Goal: Information Seeking & Learning: Learn about a topic

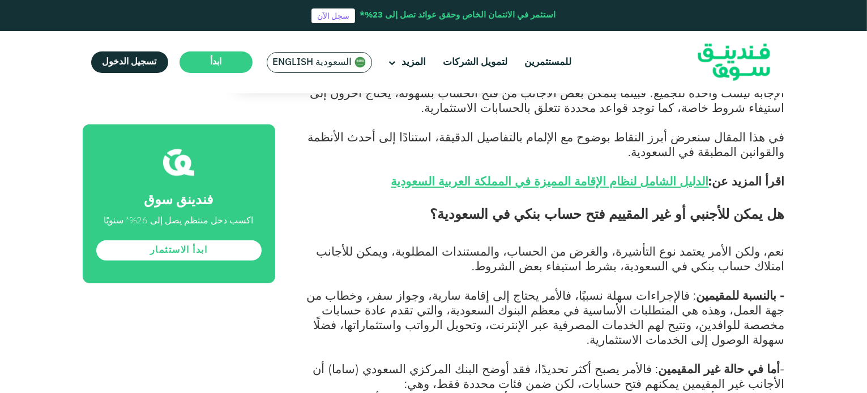
scroll to position [736, 0]
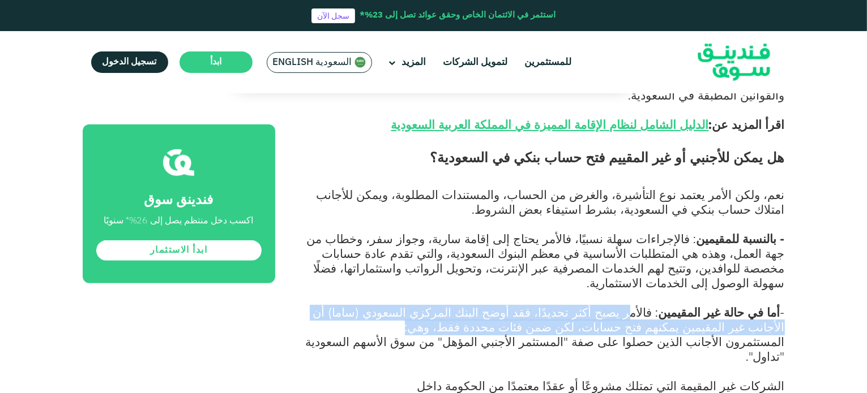
drag, startPoint x: 653, startPoint y: 255, endPoint x: 345, endPoint y: 263, distance: 308.6
click at [345, 306] on p "- أما في حالة غير المقيمين : فالأمر يصبح أكثر تحديدًا، فقد أوضح البنك المركزي ا…" at bounding box center [543, 320] width 484 height 29
click at [417, 306] on p "- أما في حالة غير المقيمين : فالأمر يصبح أكثر تحديدًا، فقد أوضح البنك المركزي ا…" at bounding box center [543, 320] width 484 height 29
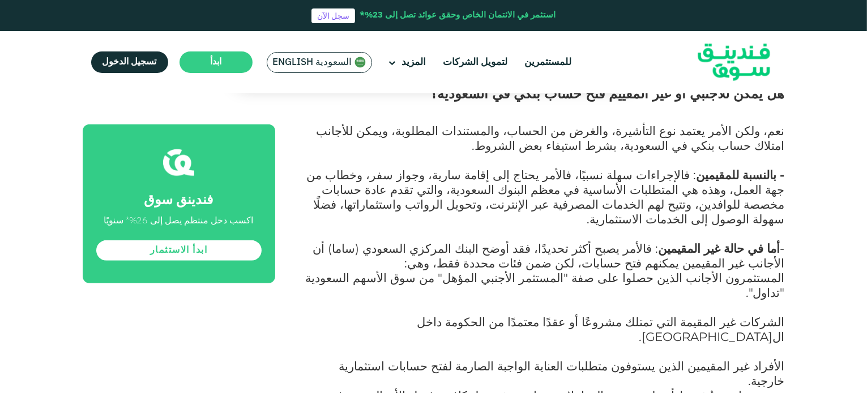
scroll to position [849, 0]
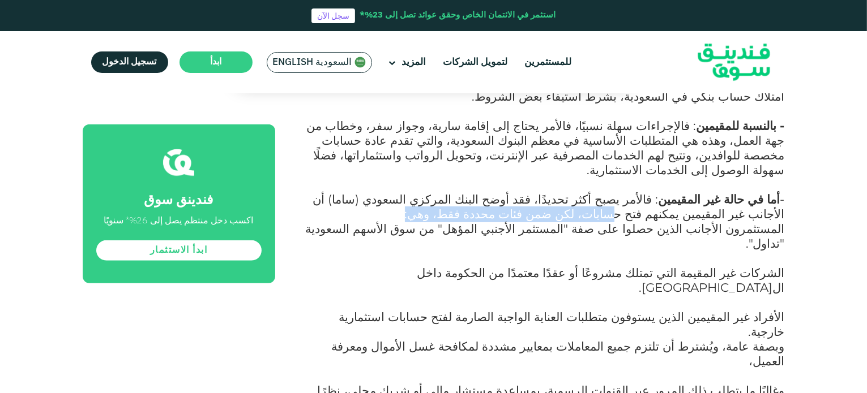
drag, startPoint x: 732, startPoint y: 151, endPoint x: 514, endPoint y: 151, distance: 218.5
click at [514, 193] on p "- أما في حالة غير المقيمين : فالأمر يصبح أكثر تحديدًا، فقد أوضح البنك المركزي ا…" at bounding box center [543, 207] width 484 height 29
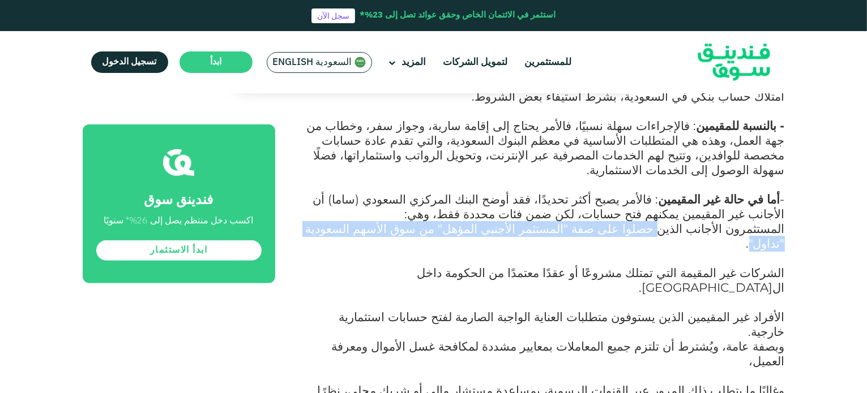
drag, startPoint x: 688, startPoint y: 167, endPoint x: 376, endPoint y: 167, distance: 311.3
click at [376, 221] on span "المستثمرون الأجانب الذين حصلوا على صفة "المستثمر الأجنبي المؤهل" من سوق الأسهم …" at bounding box center [545, 235] width 479 height 29
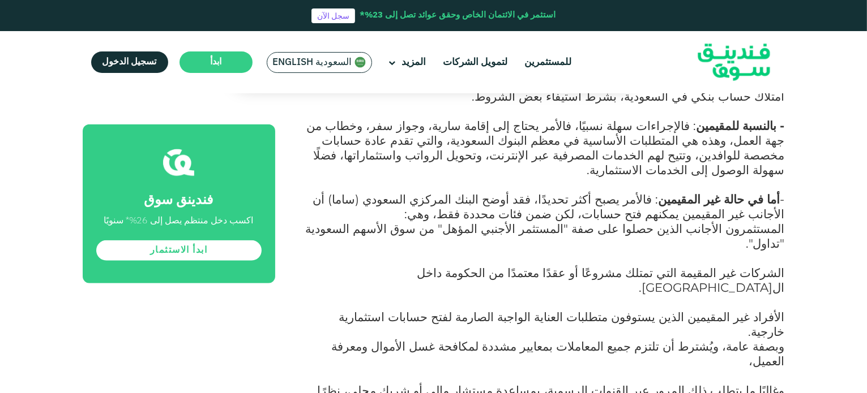
click at [517, 265] on span "الشركات غير المقيمة التي تمتلك مشروعًا أو عقدًا معتمدًا من الحكومة داخل ال[GEOG…" at bounding box center [600, 279] width 367 height 29
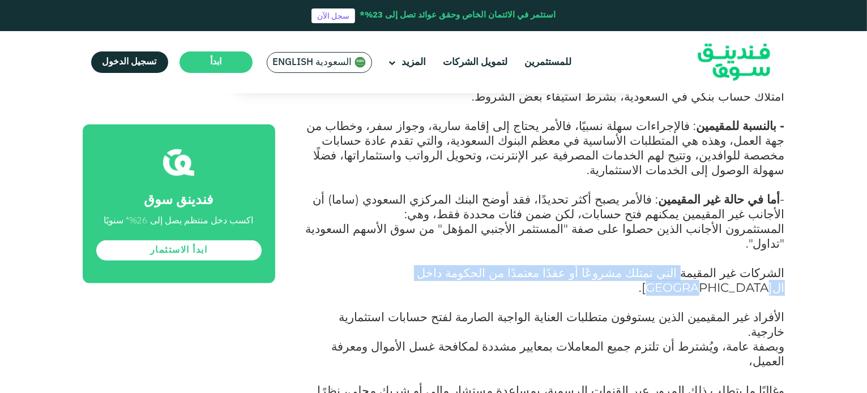
drag, startPoint x: 705, startPoint y: 197, endPoint x: 414, endPoint y: 197, distance: 290.4
click at [414, 267] on p "الشركات غير المقيمة التي تمتلك مشروعًا أو عقدًا معتمدًا من الحكومة داخل ال[GEOG…" at bounding box center [543, 289] width 484 height 44
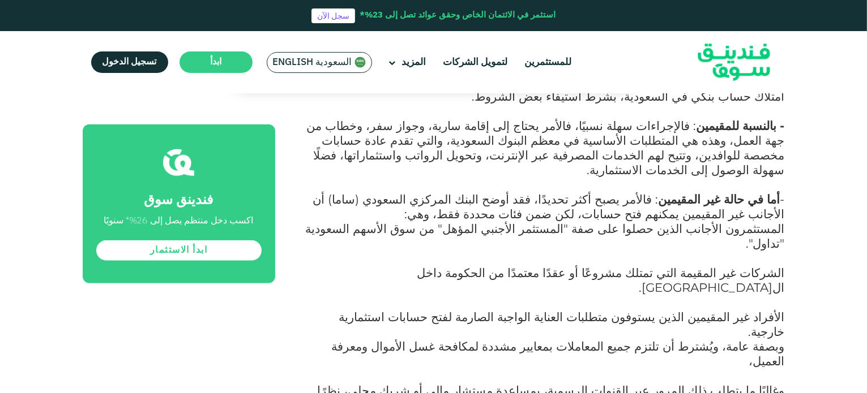
click at [730, 310] on span "الأفراد غير المقيمين الذين يستوفون متطلبات العناية الواجبة الصارمة لفتح حسابات …" at bounding box center [561, 324] width 445 height 29
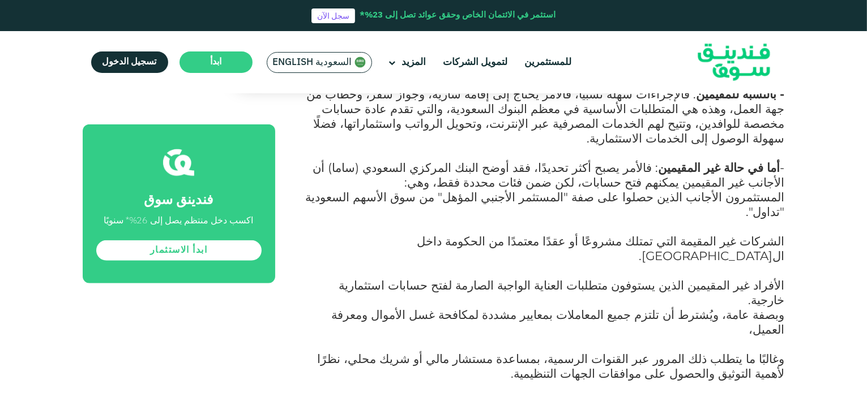
scroll to position [906, 0]
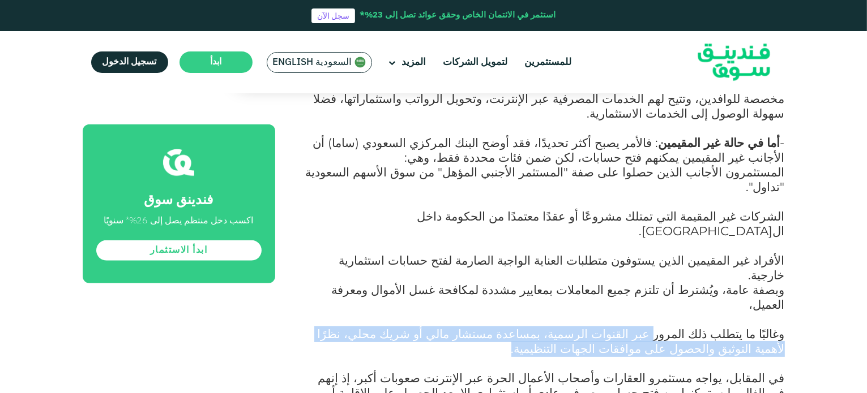
drag, startPoint x: 677, startPoint y: 212, endPoint x: 404, endPoint y: 217, distance: 272.9
click at [404, 284] on p "وبصفة عامة، ويُشترط أن تلتزم جميع المعاملات بمعايير مشددة لمكافحة غسل الأموال و…" at bounding box center [543, 328] width 484 height 88
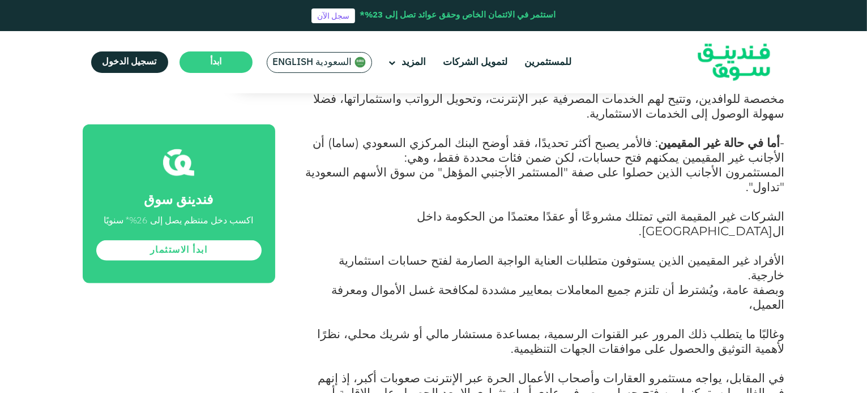
drag, startPoint x: 518, startPoint y: 222, endPoint x: 528, endPoint y: 222, distance: 9.6
click at [521, 284] on p "وبصفة عامة، ويُشترط أن تلتزم جميع المعاملات بمعايير مشددة لمكافحة غسل الأموال و…" at bounding box center [543, 328] width 484 height 88
drag, startPoint x: 744, startPoint y: 251, endPoint x: 696, endPoint y: 252, distance: 47.6
click at [696, 371] on span "في المقابل، يواجه مستثمرو العقارات وأصحاب الأعمال الحرة عبر الإنترنت صعوبات أكب…" at bounding box center [551, 393] width 466 height 44
